Goal: Task Accomplishment & Management: Complete application form

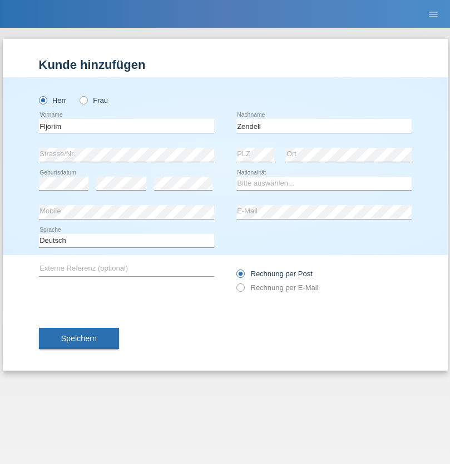
type input "Zendeli"
select select "MK"
select select "C"
select select "28"
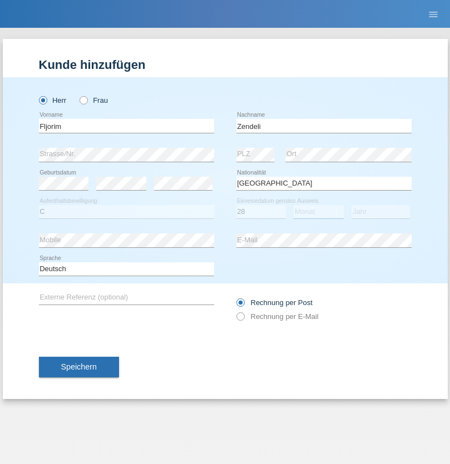
select select "11"
select select "1992"
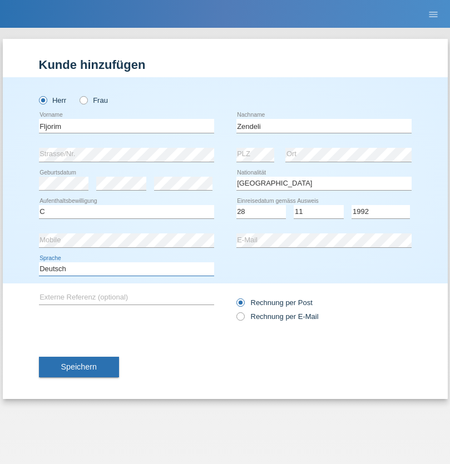
select select "en"
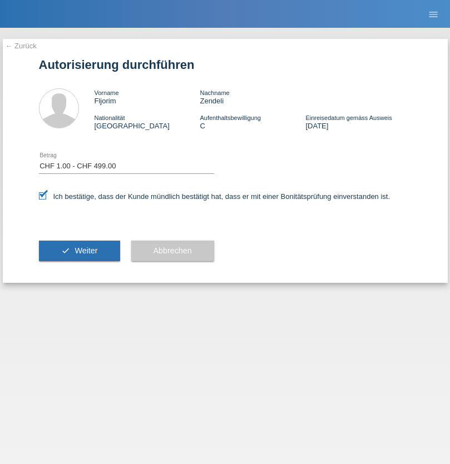
select select "1"
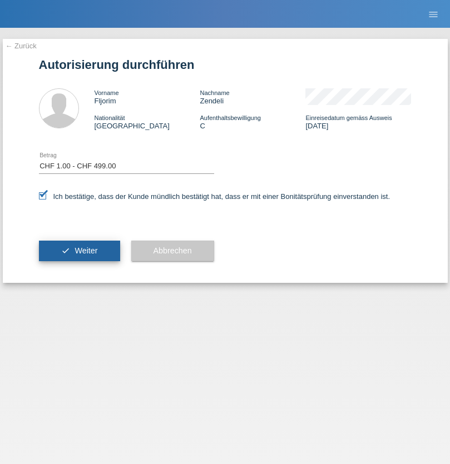
click at [79, 251] on span "Weiter" at bounding box center [85, 250] width 23 height 9
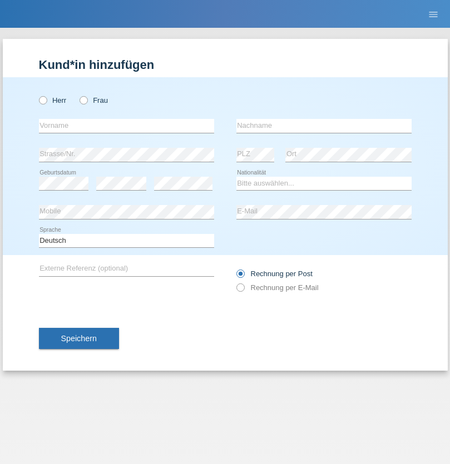
radio input "true"
click at [126, 126] on input "text" at bounding box center [126, 126] width 175 height 14
type input "Meliha"
click at [324, 126] on input "text" at bounding box center [323, 126] width 175 height 14
type input "Murati"
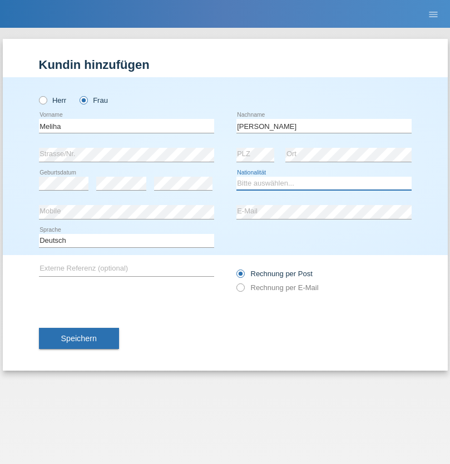
select select "CH"
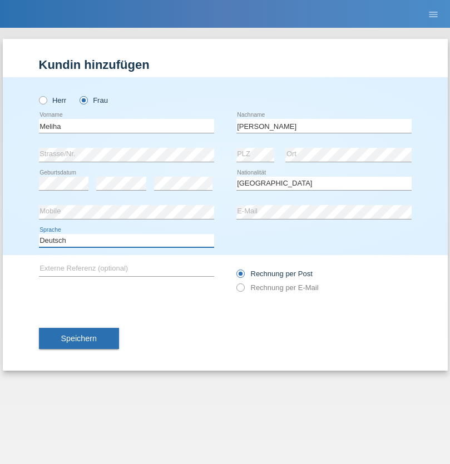
select select "en"
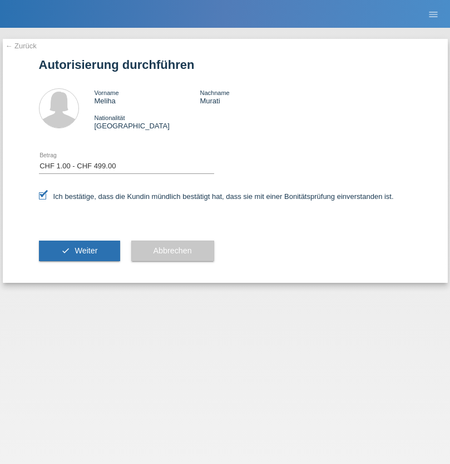
select select "1"
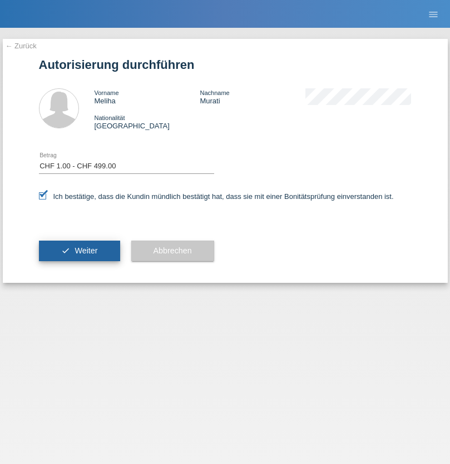
click at [79, 251] on span "Weiter" at bounding box center [85, 250] width 23 height 9
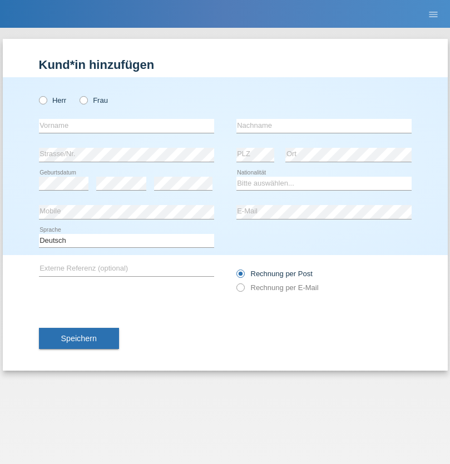
radio input "true"
click at [126, 126] on input "text" at bounding box center [126, 126] width 175 height 14
type input "Batsche"
click at [324, 126] on input "text" at bounding box center [323, 126] width 175 height 14
type input "Arifoska"
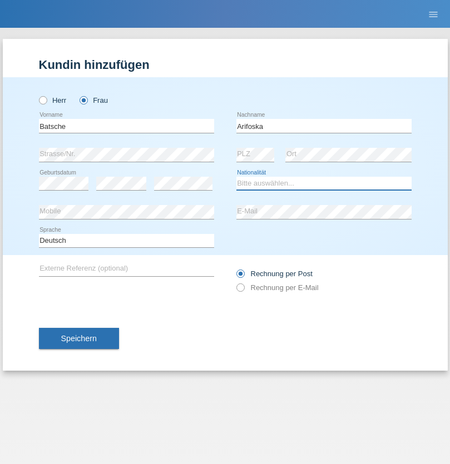
select select "CH"
radio input "true"
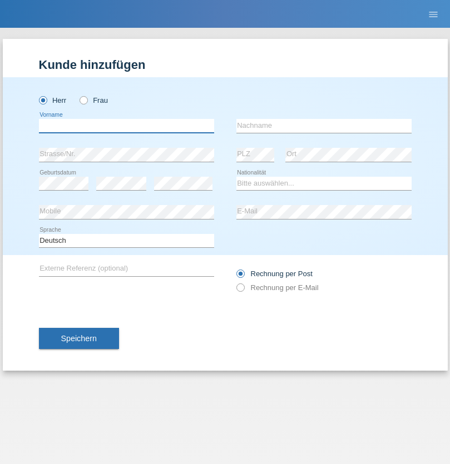
click at [126, 126] on input "text" at bounding box center [126, 126] width 175 height 14
type input "Emre"
click at [324, 126] on input "text" at bounding box center [323, 126] width 175 height 14
type input "Uzun"
select select "CH"
